Goal: Transaction & Acquisition: Subscribe to service/newsletter

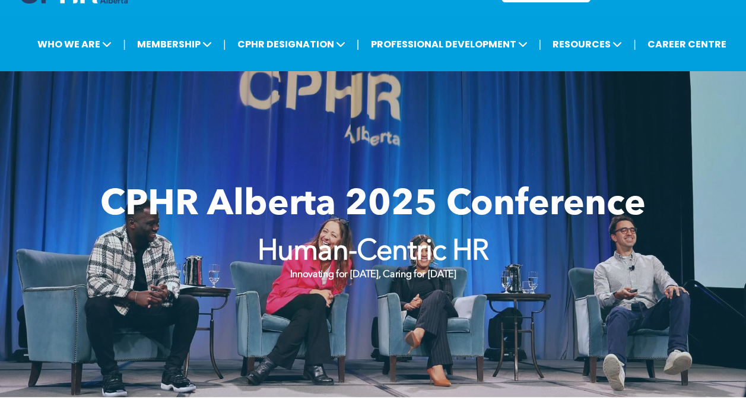
scroll to position [31, 0]
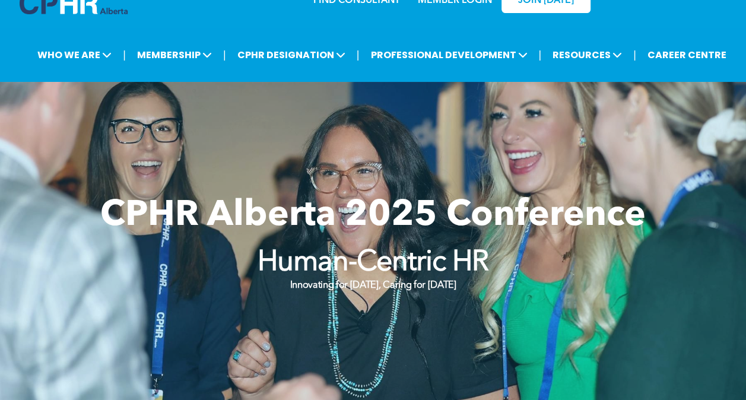
click at [473, 145] on div at bounding box center [373, 245] width 746 height 326
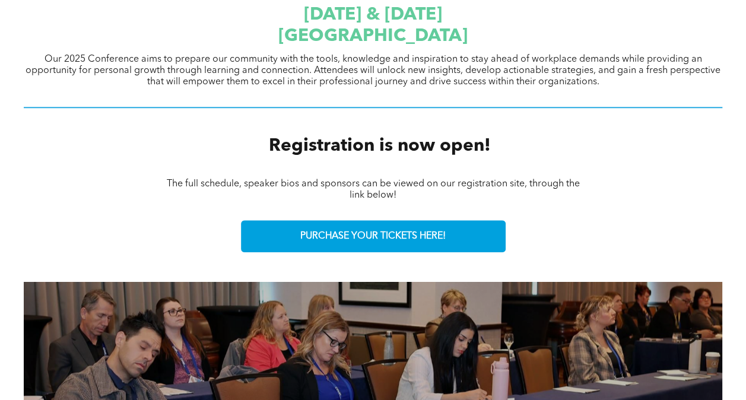
scroll to position [0, 0]
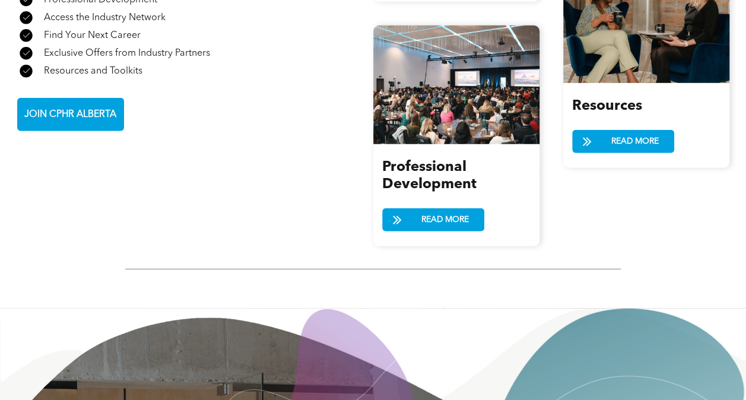
scroll to position [1603, 0]
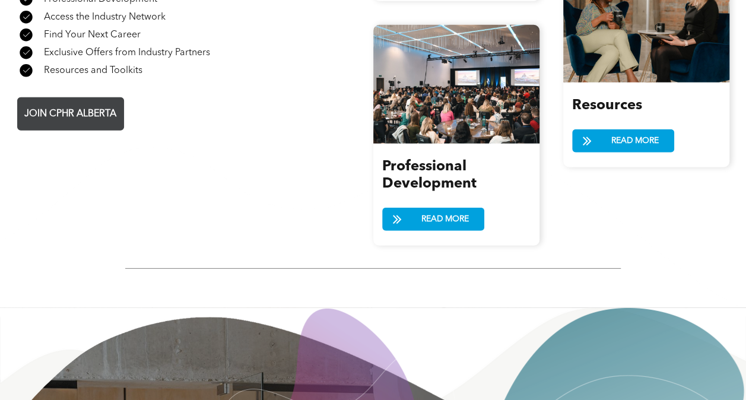
click at [100, 103] on span "JOIN CPHR ALBERTA" at bounding box center [70, 114] width 100 height 23
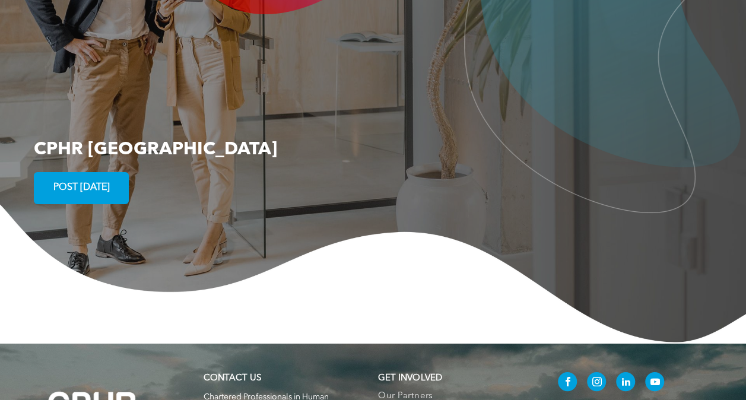
scroll to position [2121, 0]
